Goal: Find specific page/section: Find specific page/section

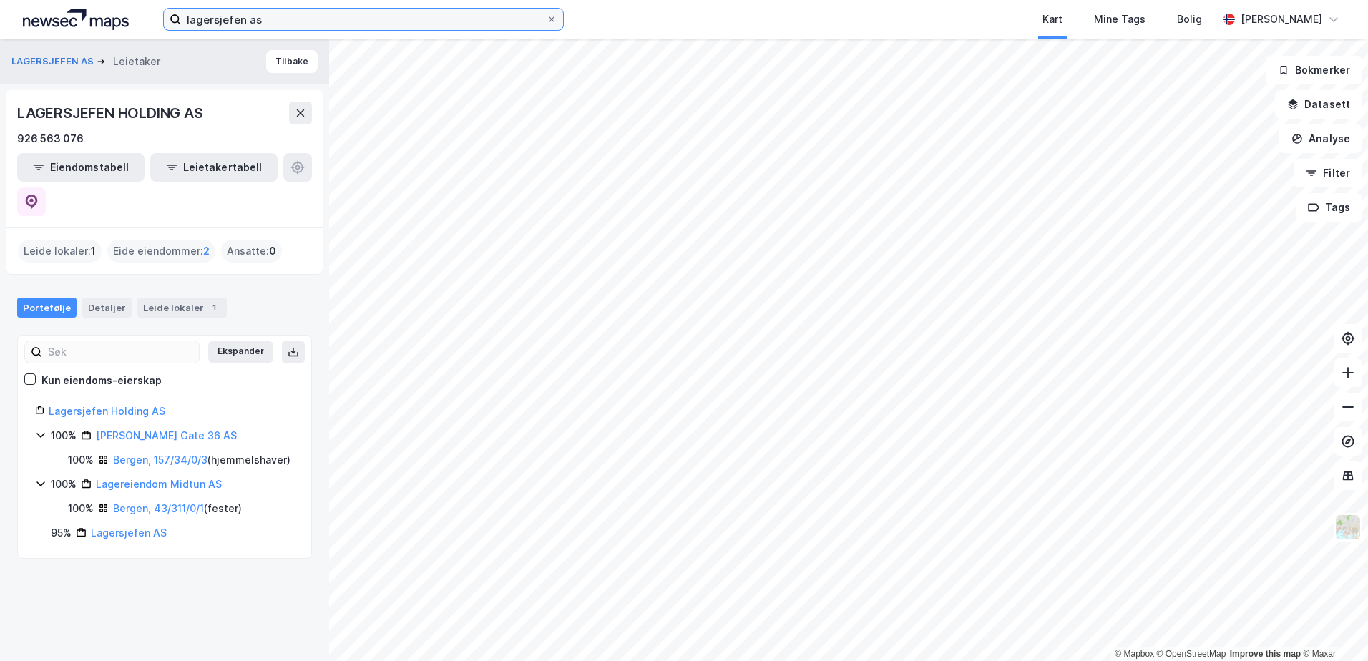
click at [217, 19] on input "lagersjefen as" at bounding box center [363, 19] width 365 height 21
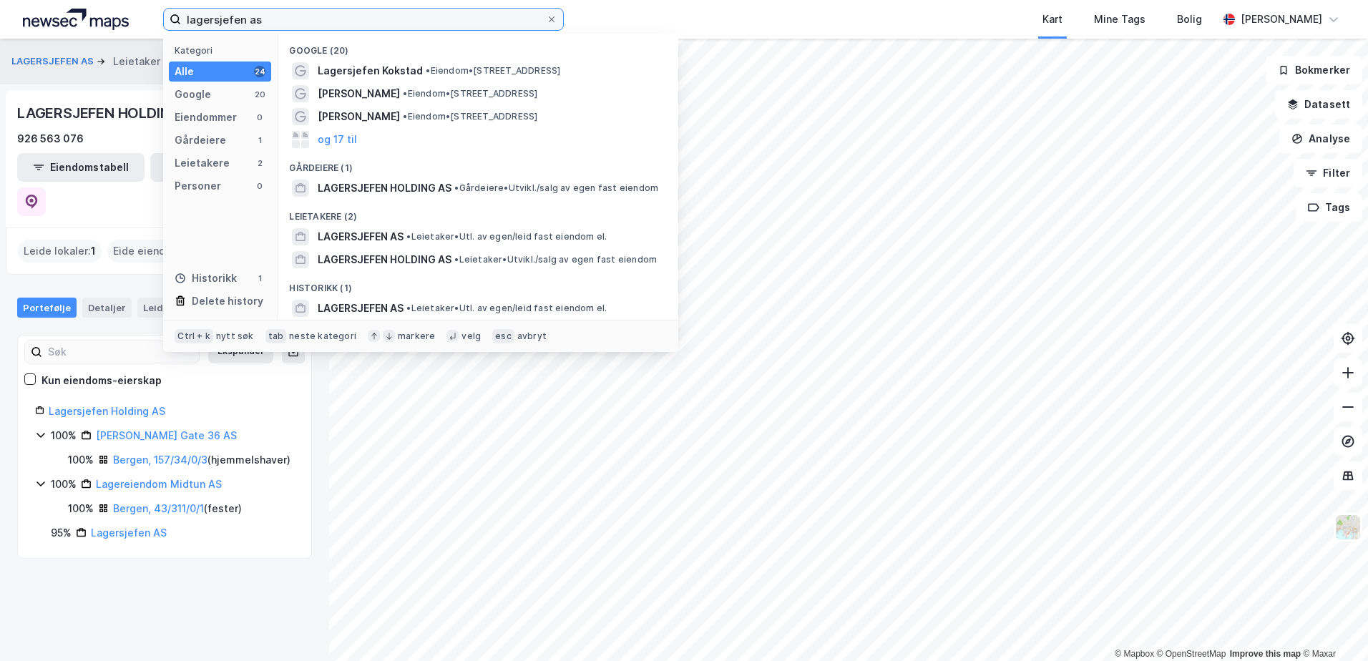
click at [217, 19] on input "lagersjefen as" at bounding box center [363, 19] width 365 height 21
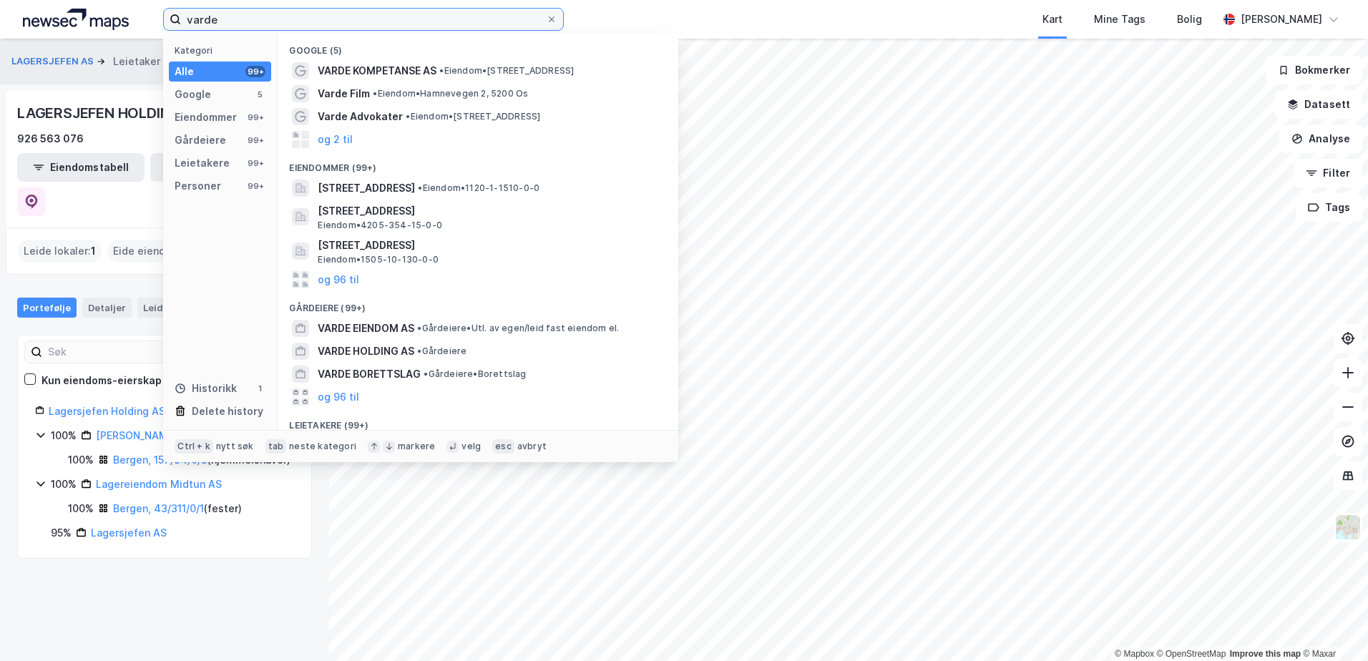
click at [293, 24] on input "varde" at bounding box center [363, 19] width 365 height 21
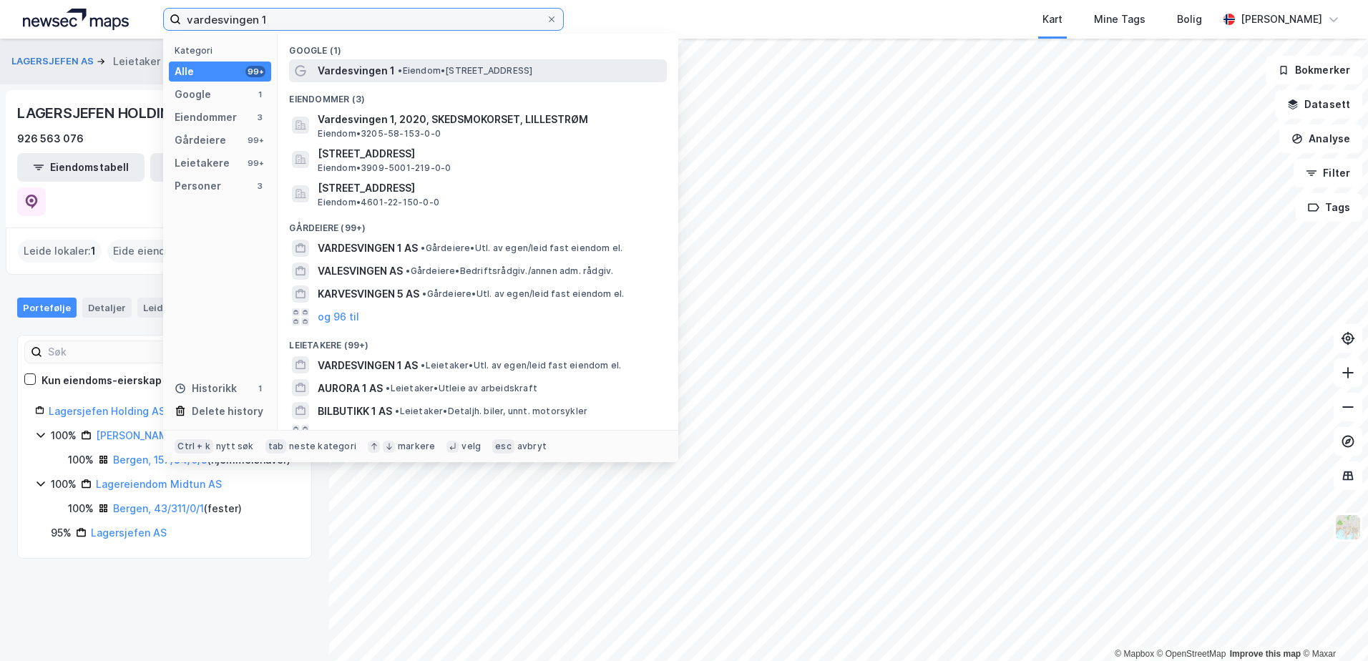
type input "vardesvingen 1"
click at [338, 66] on span "Vardesvingen 1" at bounding box center [356, 70] width 77 height 17
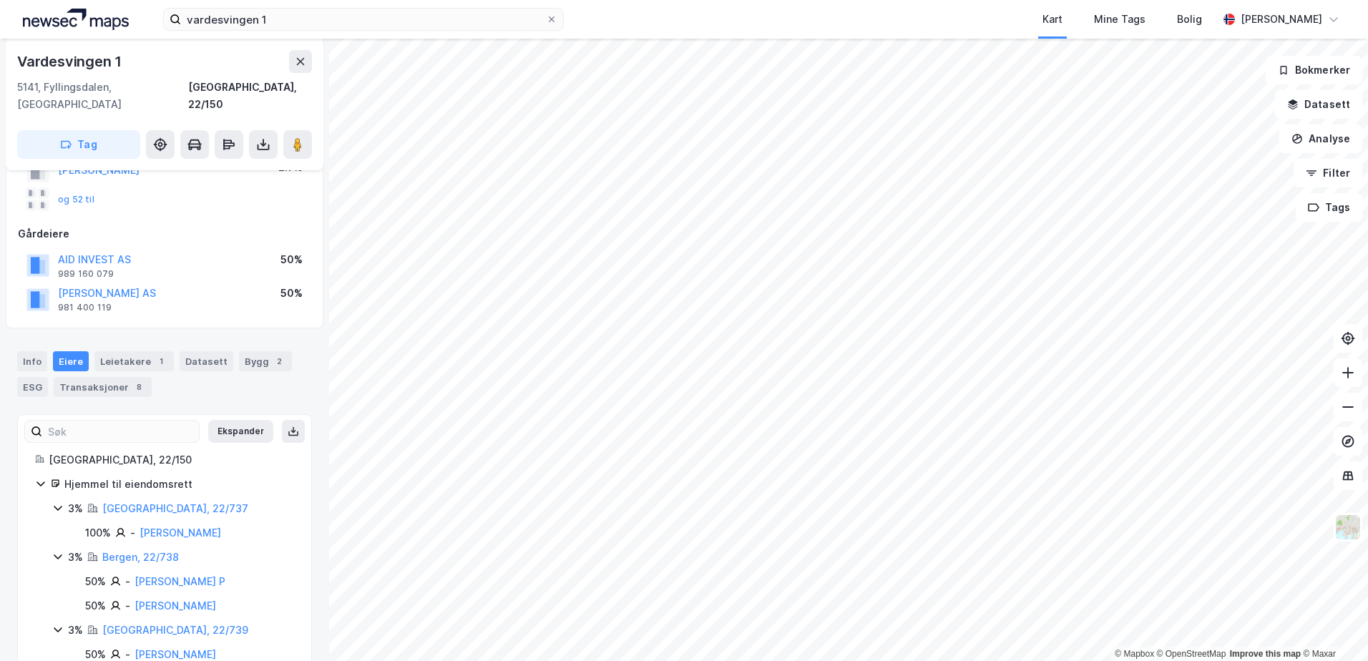
scroll to position [181, 0]
click at [301, 137] on image at bounding box center [297, 144] width 9 height 14
